Goal: Task Accomplishment & Management: Manage account settings

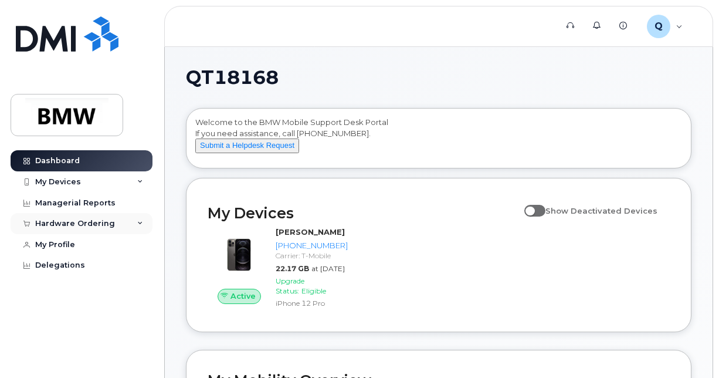
click at [77, 224] on div "Hardware Ordering" at bounding box center [75, 223] width 80 height 9
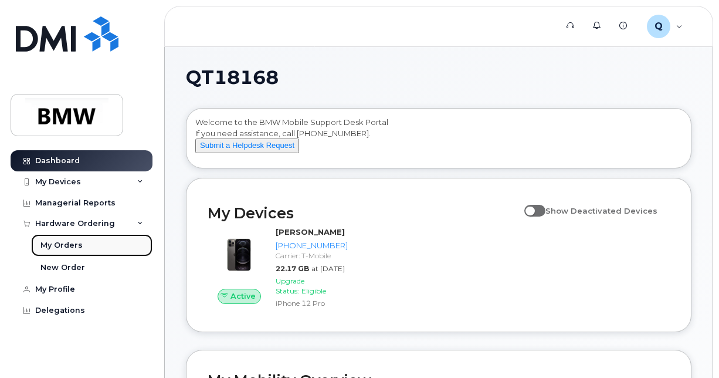
click at [69, 245] on div "My Orders" at bounding box center [61, 245] width 42 height 11
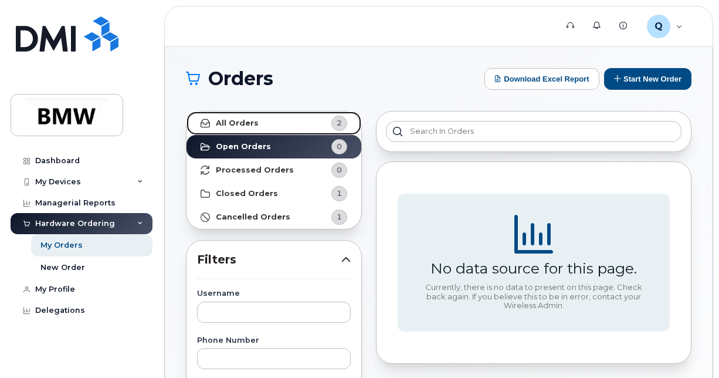
click at [238, 123] on strong "All Orders" at bounding box center [237, 122] width 43 height 9
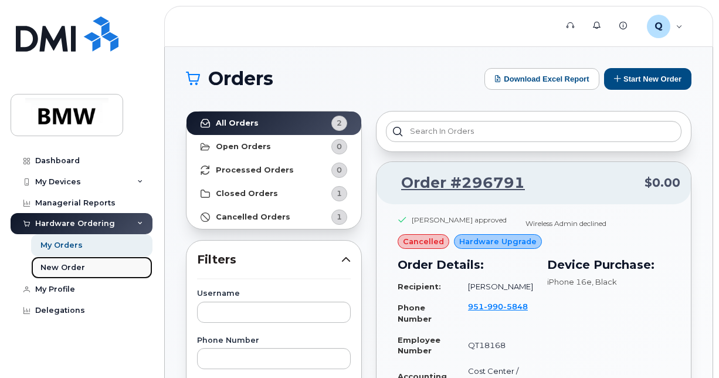
click at [55, 265] on div "New Order" at bounding box center [62, 267] width 45 height 11
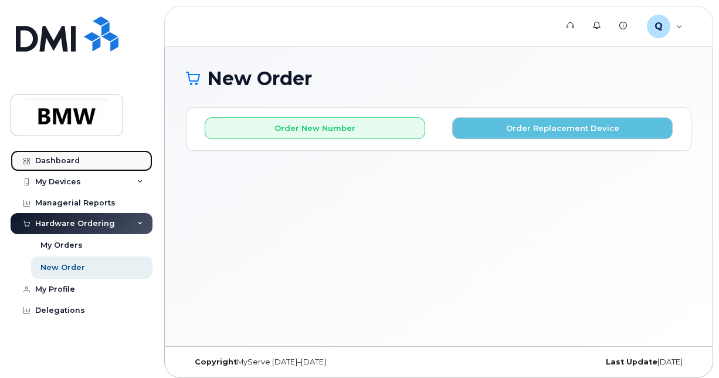
click at [55, 158] on div "Dashboard" at bounding box center [57, 160] width 45 height 9
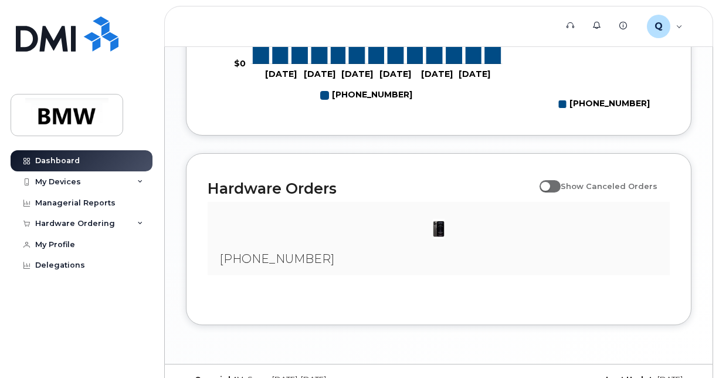
scroll to position [693, 0]
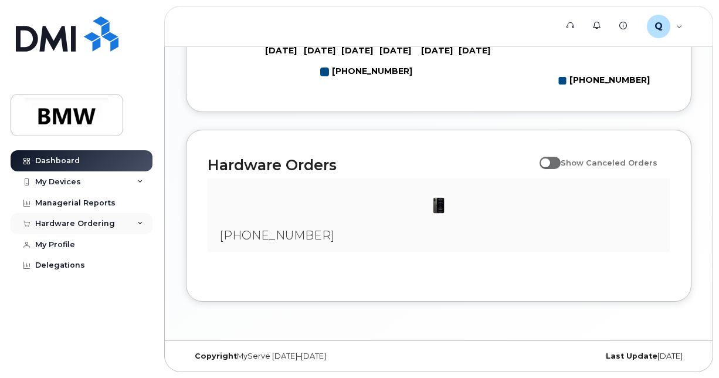
click at [140, 221] on icon at bounding box center [140, 224] width 6 height 6
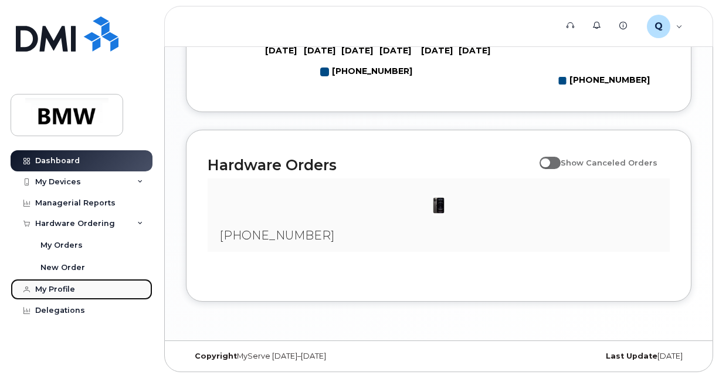
click at [46, 289] on div "My Profile" at bounding box center [55, 289] width 40 height 9
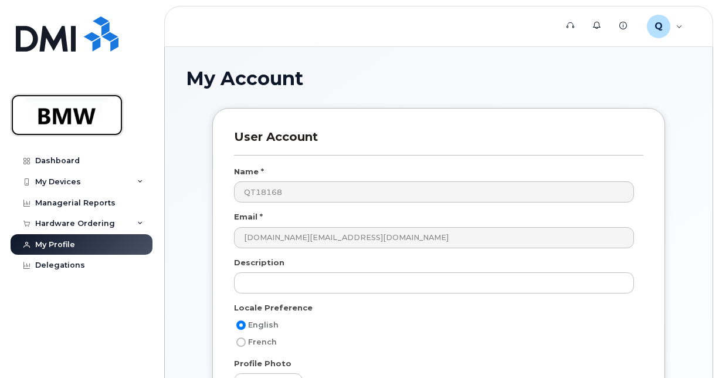
click at [59, 111] on img at bounding box center [67, 115] width 90 height 34
